Goal: Information Seeking & Learning: Learn about a topic

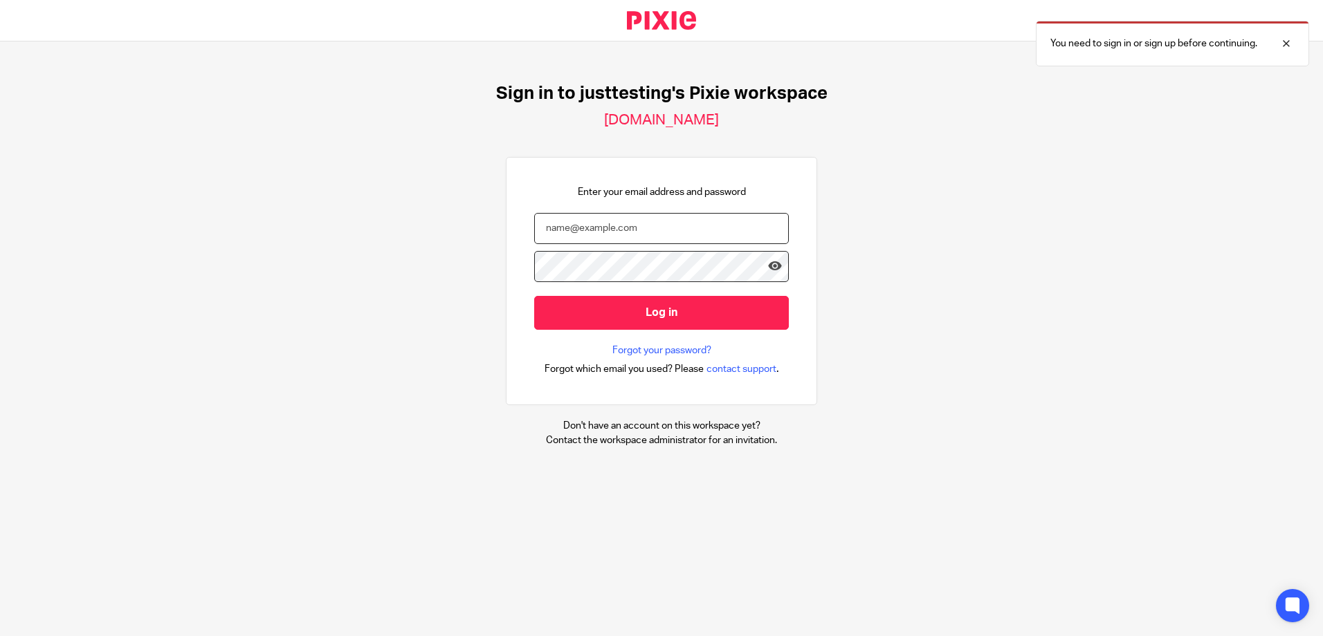
drag, startPoint x: 652, startPoint y: 239, endPoint x: 650, endPoint y: 232, distance: 7.2
click at [651, 237] on input "email" at bounding box center [661, 228] width 255 height 31
paste input "[PERSON_NAME][EMAIL_ADDRESS][PERSON_NAME][DOMAIN_NAME]"
type input "[PERSON_NAME][EMAIL_ADDRESS][PERSON_NAME][DOMAIN_NAME]"
click at [534, 296] on input "Log in" at bounding box center [661, 313] width 255 height 34
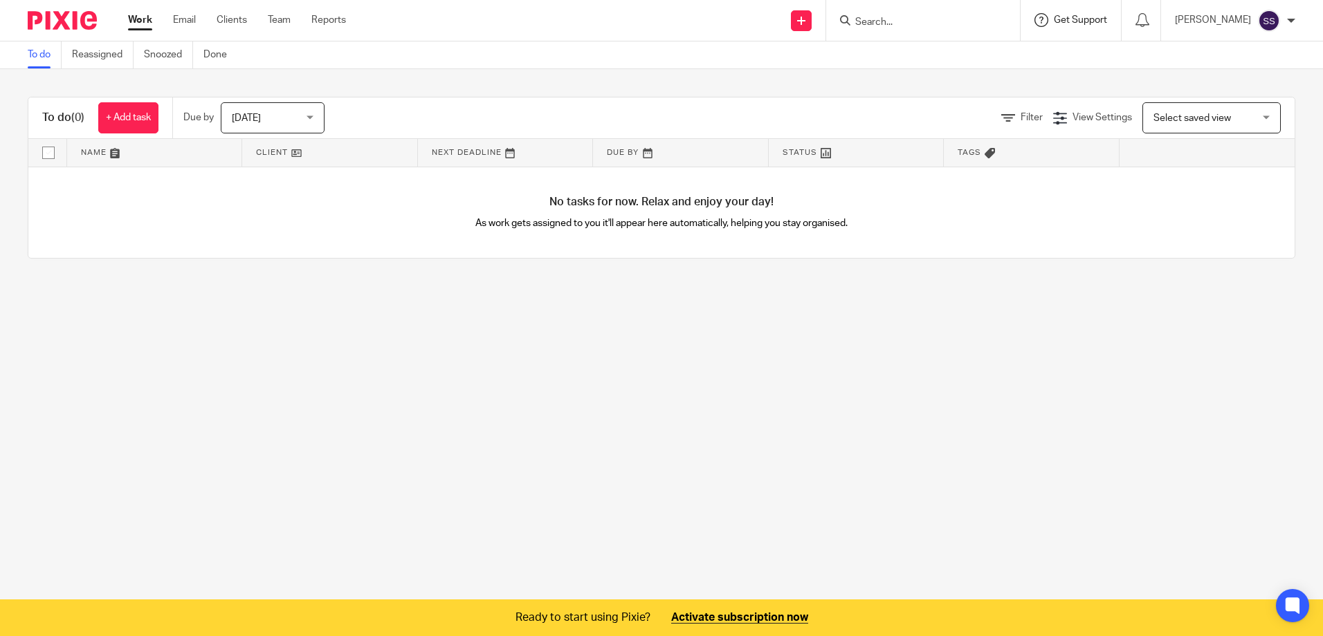
click at [1104, 18] on span "Get Support" at bounding box center [1080, 20] width 53 height 10
click at [1027, 67] on span "Contact via email" at bounding box center [1027, 64] width 89 height 11
click at [1092, 14] on div "Get Support" at bounding box center [1070, 20] width 73 height 14
click at [1056, 86] on span "Check our documentation" at bounding box center [1055, 87] width 144 height 15
click at [1078, 19] on span "Get Support" at bounding box center [1080, 20] width 53 height 10
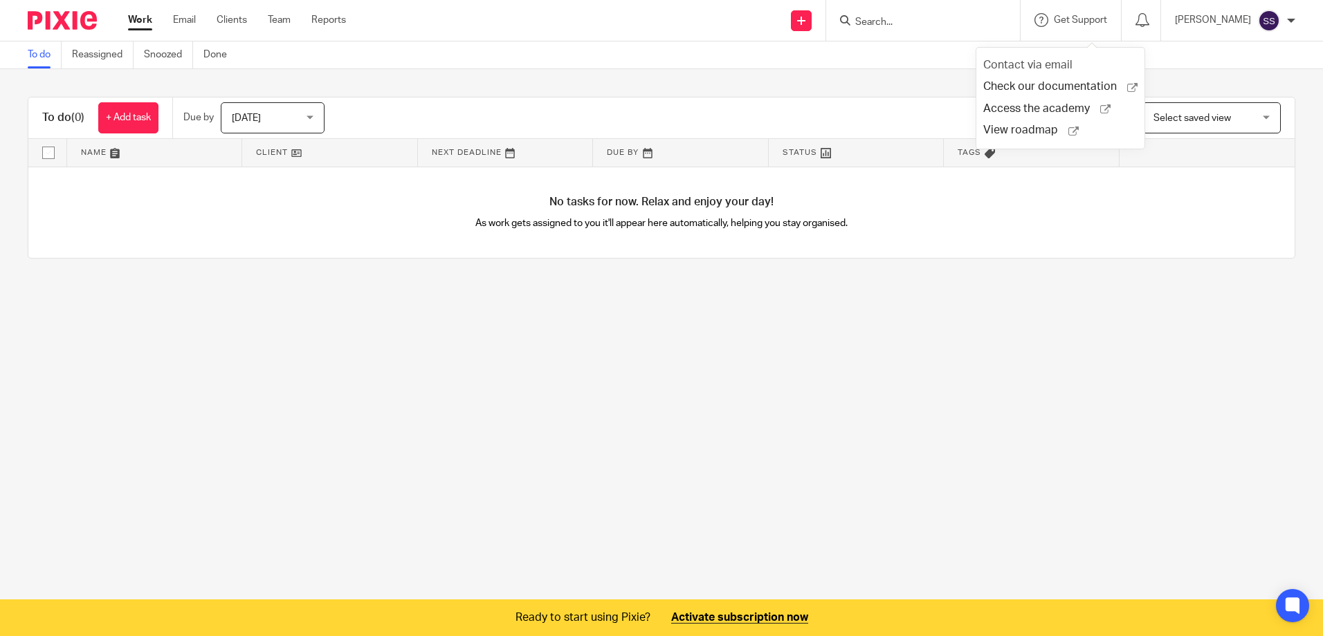
click at [1018, 64] on span "Contact via email" at bounding box center [1027, 64] width 89 height 11
click at [875, 452] on main "To do Reassigned Snoozed Done To do (0) + Add task Due by Today Today Today Tom…" at bounding box center [661, 318] width 1323 height 636
click at [1097, 18] on span "Get Support" at bounding box center [1080, 20] width 53 height 10
click at [1039, 110] on span "Access the academy" at bounding box center [1041, 109] width 117 height 15
click at [1093, 12] on div "Get Support Contact via email Check our documentation Access the academy View r…" at bounding box center [1070, 20] width 101 height 41
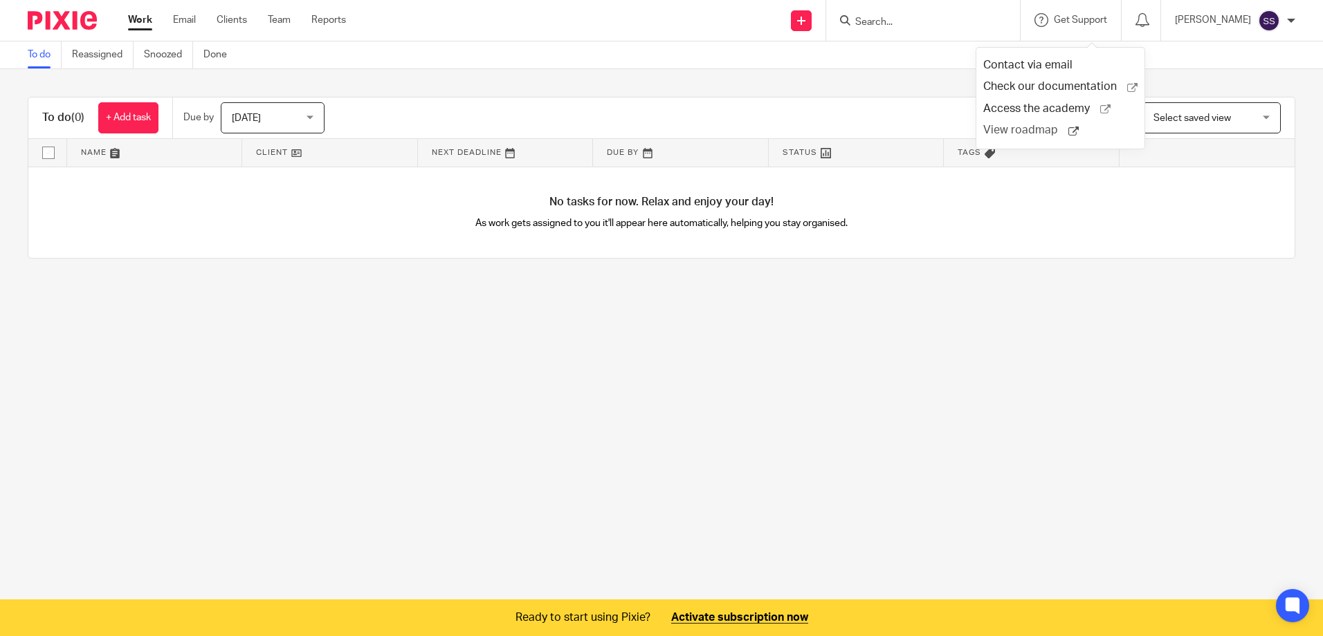
click at [1016, 131] on span "View roadmap" at bounding box center [1025, 130] width 85 height 15
click at [1094, 24] on span "Get Support" at bounding box center [1080, 20] width 53 height 10
click at [1045, 86] on span "Check our documentation" at bounding box center [1055, 87] width 144 height 15
click at [1107, 23] on span "Get Support" at bounding box center [1080, 20] width 53 height 10
